Goal: Information Seeking & Learning: Find specific page/section

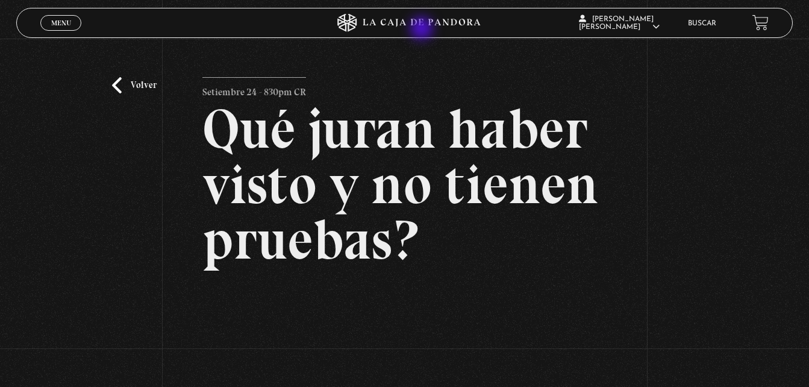
click at [423, 30] on icon at bounding box center [404, 23] width 243 height 18
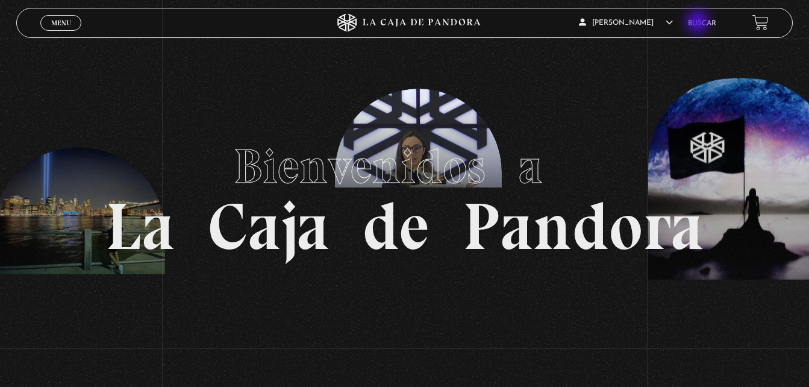
click at [699, 23] on link "Buscar" at bounding box center [702, 23] width 28 height 7
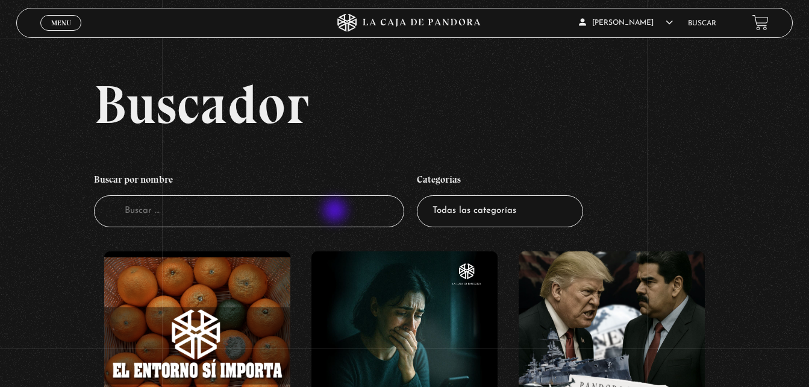
click at [336, 211] on input "Buscador" at bounding box center [249, 211] width 311 height 32
type input "atlas"
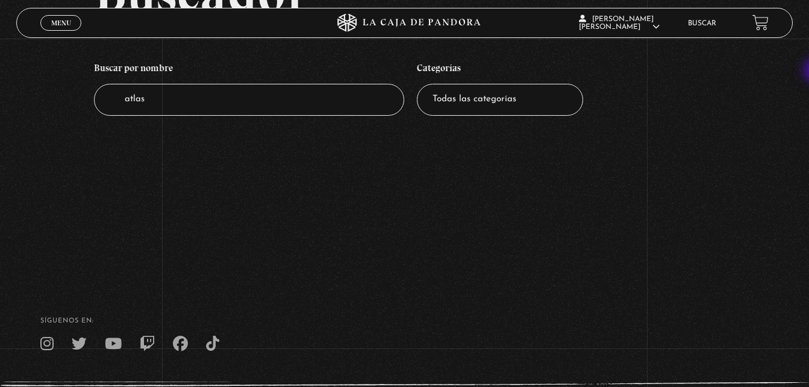
scroll to position [13, 0]
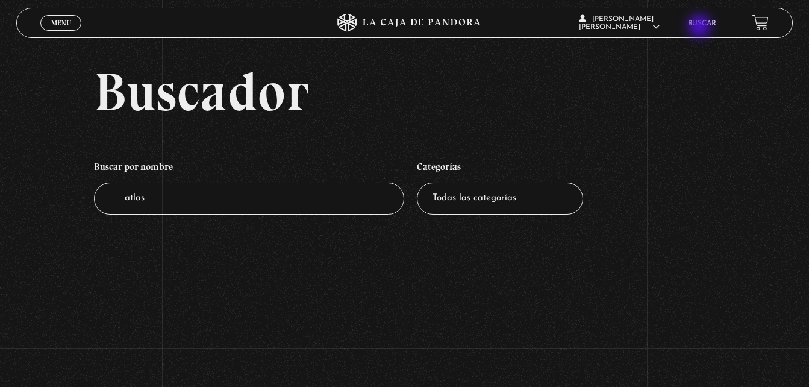
click at [701, 27] on li "Buscar" at bounding box center [702, 23] width 28 height 19
click at [702, 22] on link "Buscar" at bounding box center [702, 23] width 28 height 7
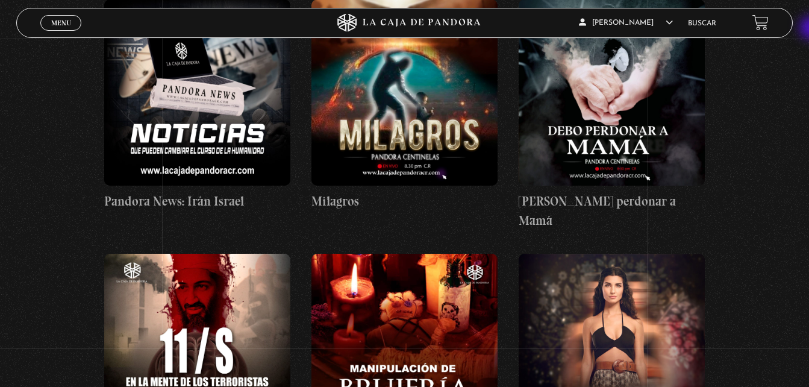
scroll to position [6233, 0]
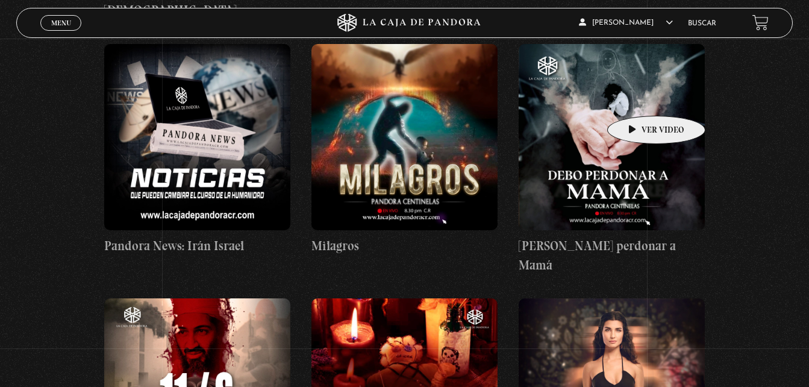
click at [637, 98] on figure at bounding box center [612, 137] width 186 height 186
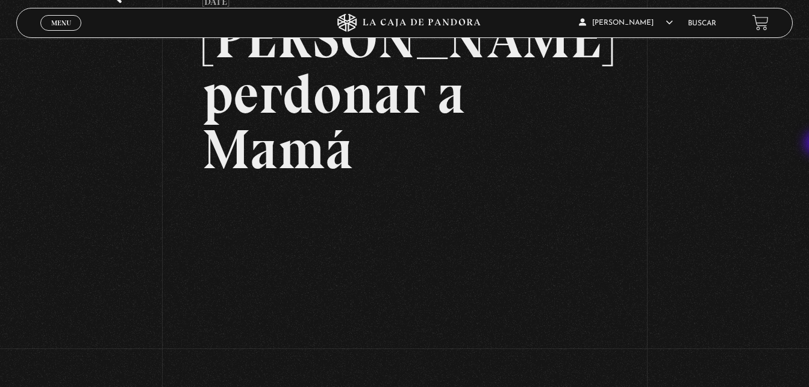
scroll to position [92, 0]
